Goal: Information Seeking & Learning: Understand process/instructions

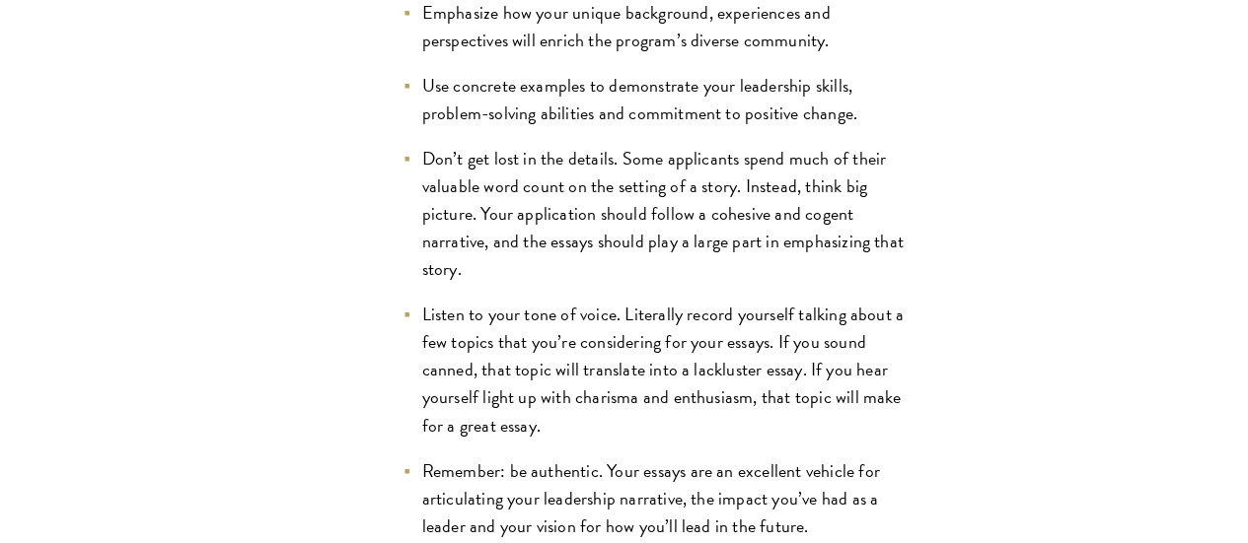
scroll to position [2173, 0]
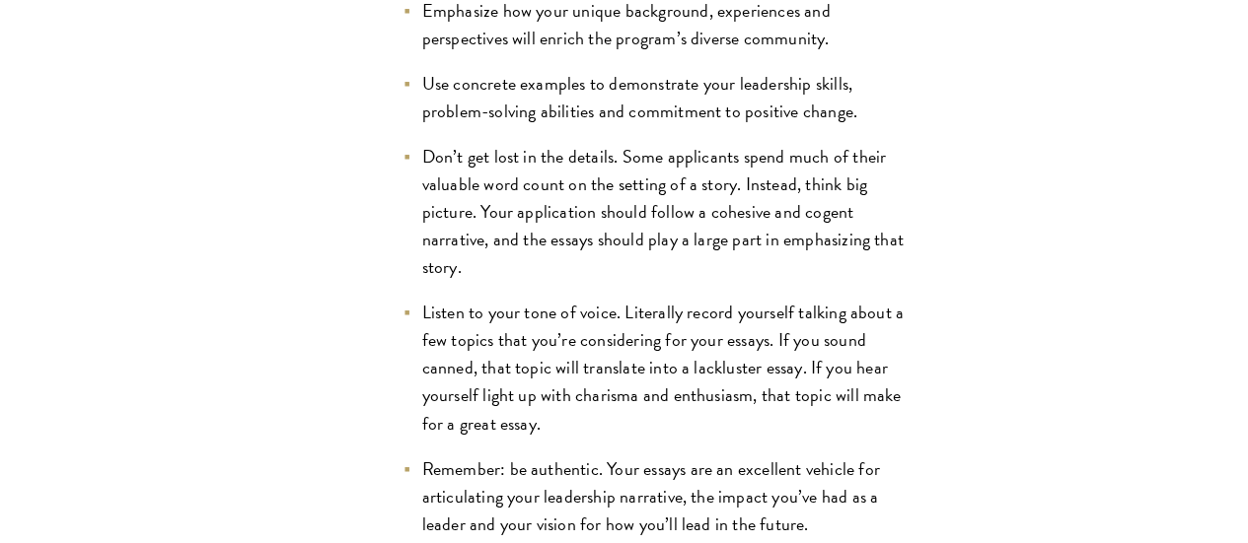
click at [439, 52] on li "Emphasize how your unique background, experiences and perspectives will enrich …" at bounding box center [653, 24] width 503 height 55
drag, startPoint x: 439, startPoint y: 191, endPoint x: 349, endPoint y: 177, distance: 91.0
click at [402, 52] on li "Emphasize how your unique background, experiences and perspectives will enrich …" at bounding box center [653, 24] width 503 height 55
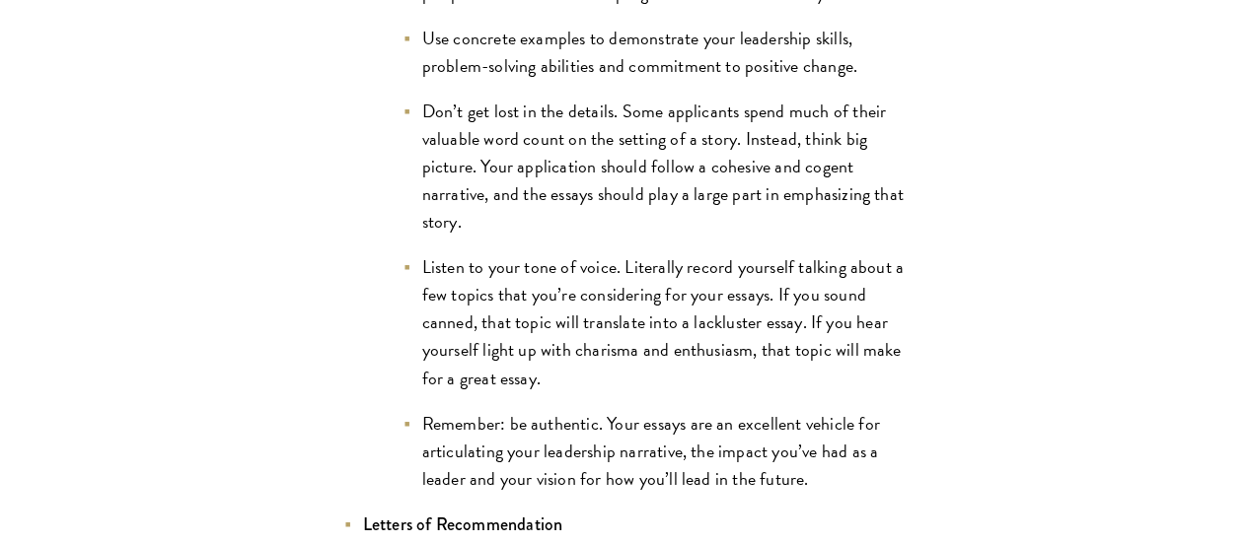
scroll to position [2226, 0]
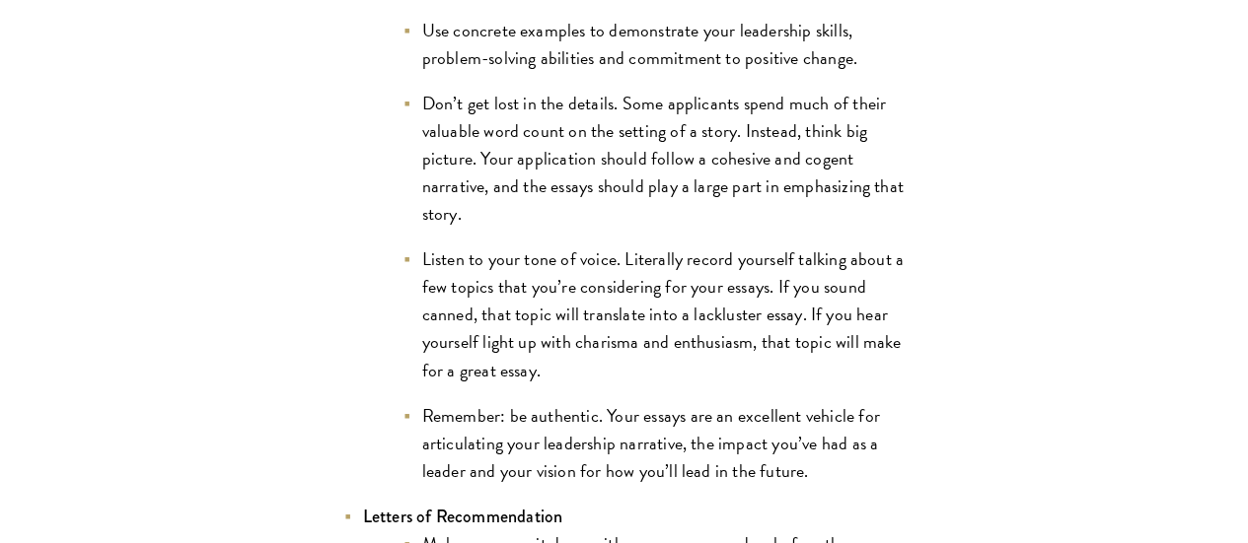
drag, startPoint x: 453, startPoint y: 98, endPoint x: 507, endPoint y: 116, distance: 57.4
drag, startPoint x: 473, startPoint y: 185, endPoint x: 564, endPoint y: 184, distance: 90.7
click at [564, 72] on li "Use concrete examples to demonstrate your leadership skills, problem-solving ab…" at bounding box center [653, 44] width 503 height 55
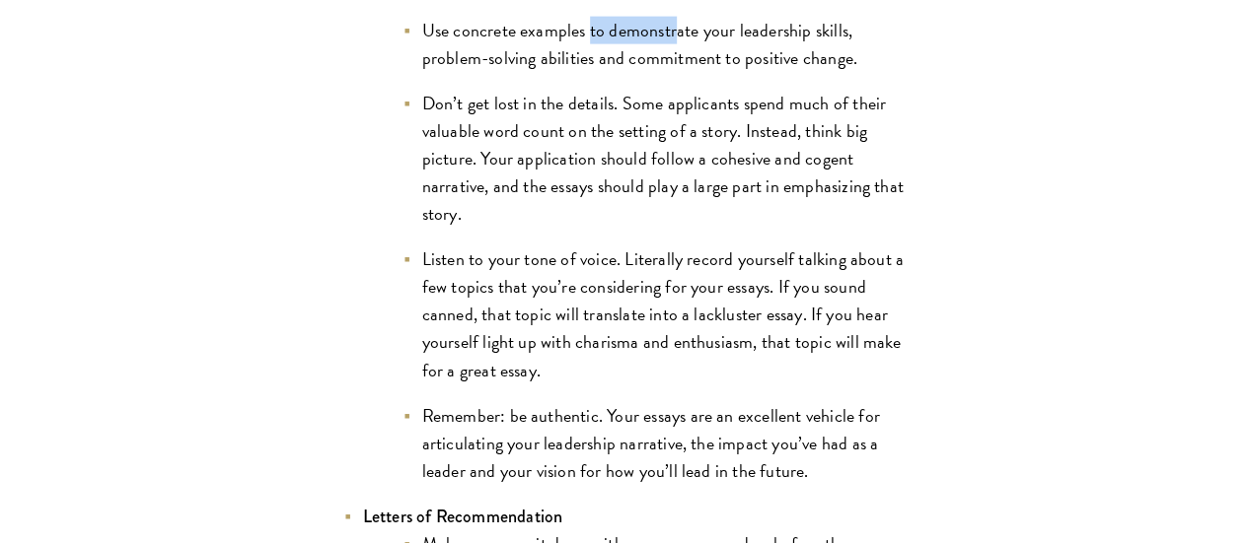
click at [564, 72] on li "Use concrete examples to demonstrate your leadership skills, problem-solving ab…" at bounding box center [653, 44] width 503 height 55
click at [494, 228] on li "Don’t get lost in the details. Some applicants spend much of their valuable wor…" at bounding box center [653, 159] width 503 height 138
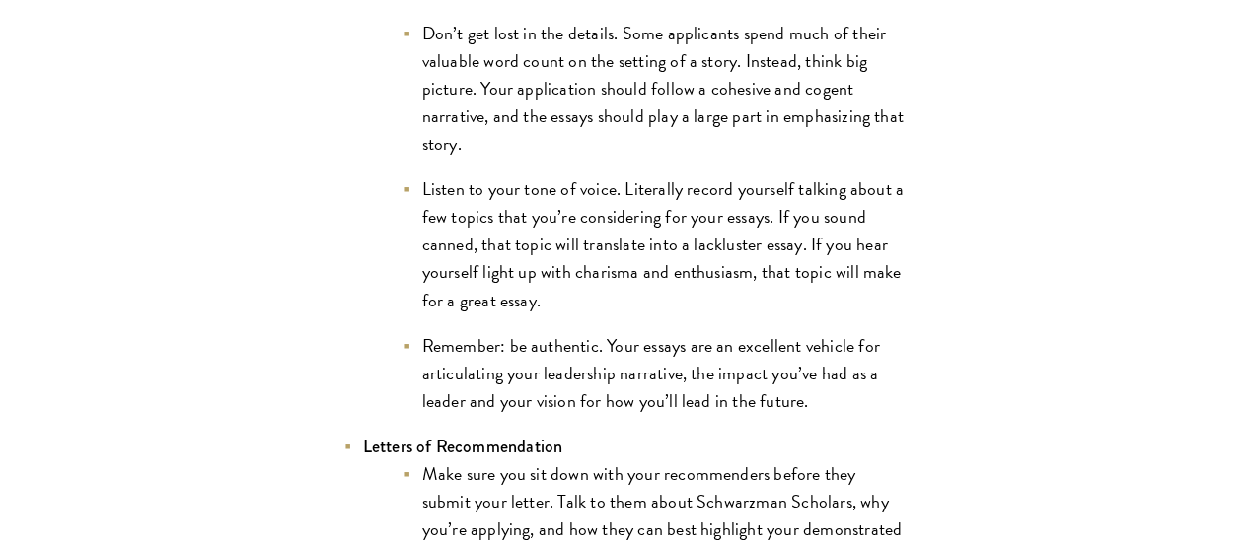
scroll to position [2297, 0]
click at [494, 157] on li "Don’t get lost in the details. Some applicants spend much of their valuable wor…" at bounding box center [653, 88] width 503 height 138
drag, startPoint x: 494, startPoint y: 299, endPoint x: 532, endPoint y: 301, distance: 37.5
click at [532, 157] on li "Don’t get lost in the details. Some applicants spend much of their valuable wor…" at bounding box center [653, 88] width 503 height 138
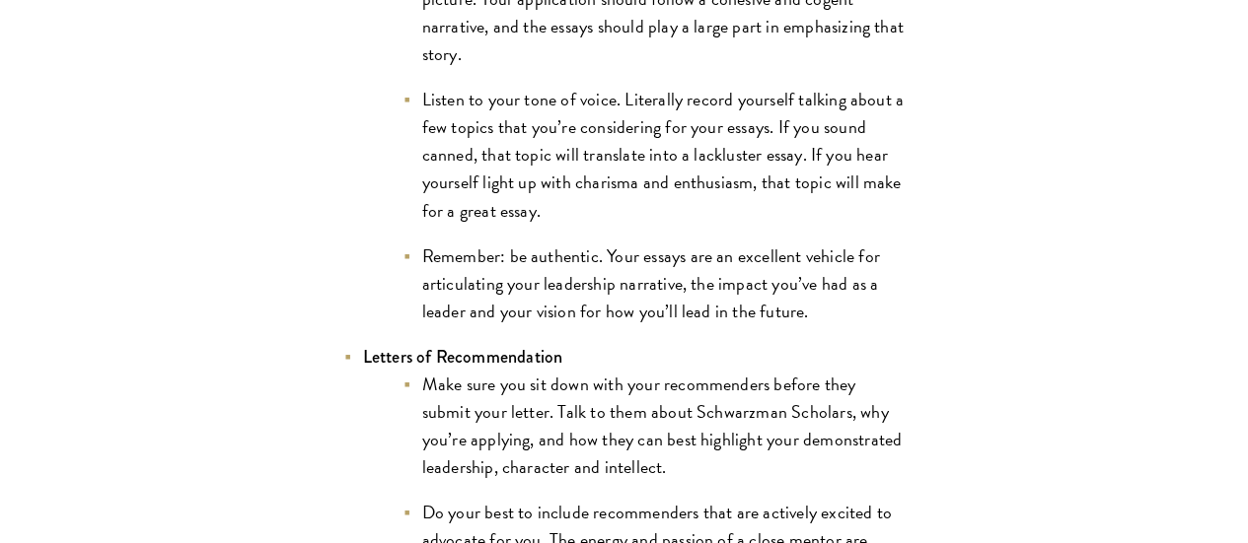
scroll to position [2388, 0]
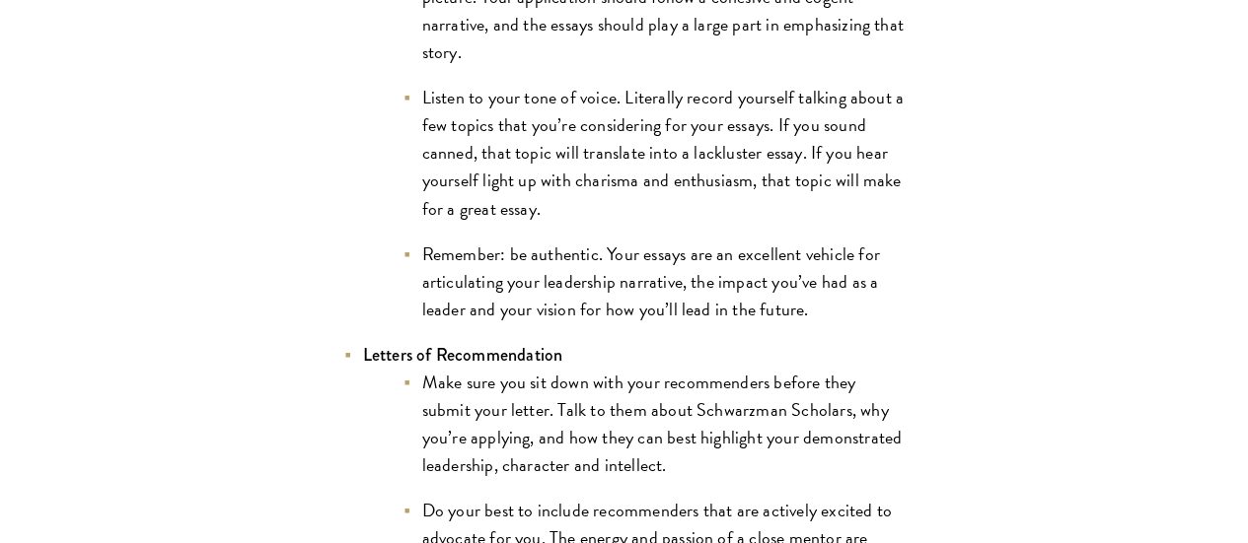
click at [517, 222] on li "Listen to your tone of voice. Literally record yourself talking about a few top…" at bounding box center [653, 153] width 503 height 138
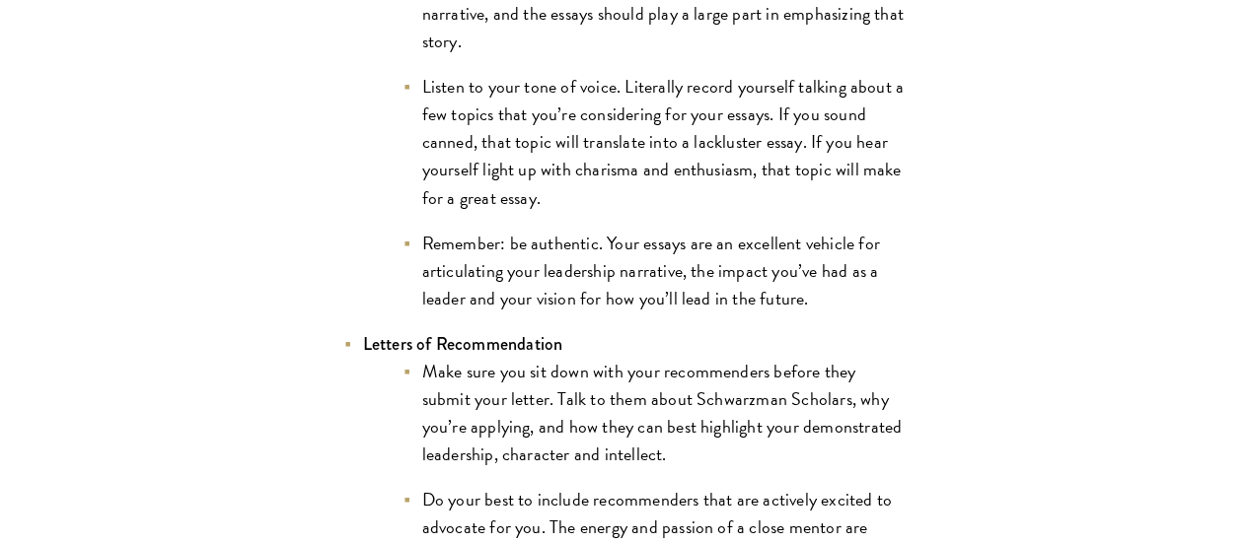
scroll to position [2401, 0]
